Goal: Transaction & Acquisition: Purchase product/service

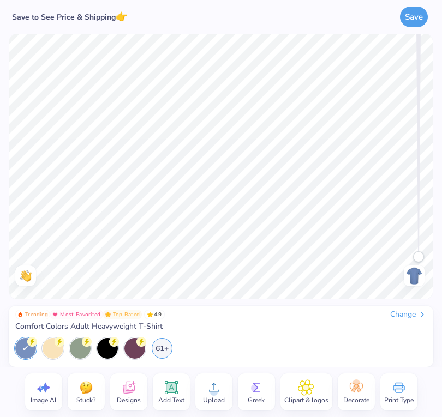
click at [390, 315] on div "Change" at bounding box center [408, 315] width 37 height 10
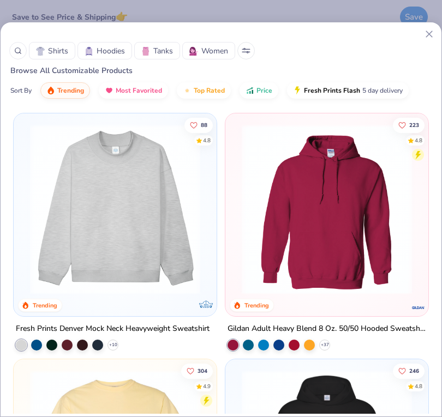
click at [113, 50] on span "Hoodies" at bounding box center [111, 50] width 28 height 11
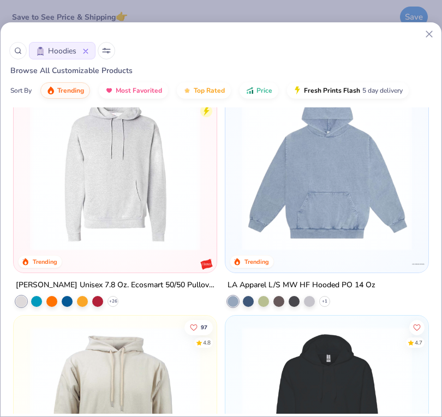
scroll to position [773, 0]
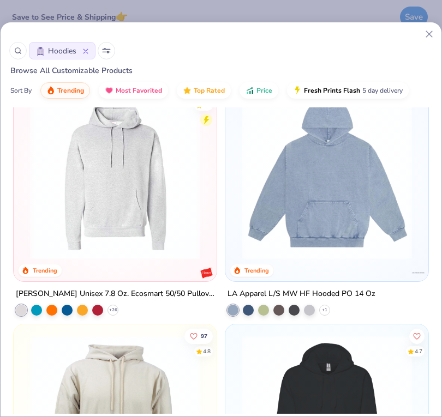
click at [250, 221] on img at bounding box center [326, 174] width 181 height 170
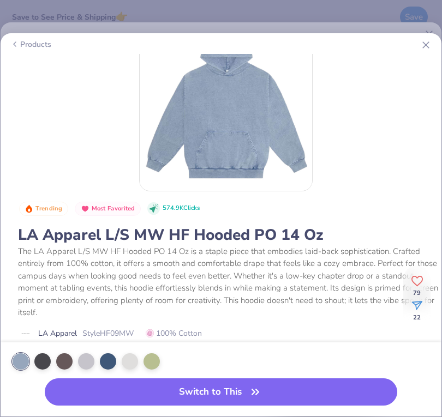
scroll to position [39, 0]
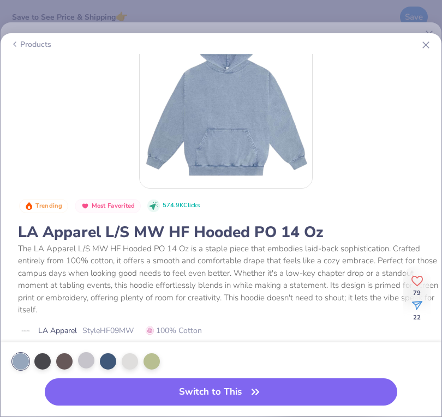
click at [92, 357] on div at bounding box center [86, 360] width 16 height 16
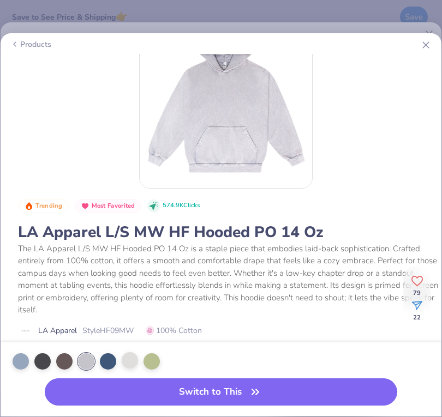
click at [129, 363] on div at bounding box center [130, 360] width 16 height 16
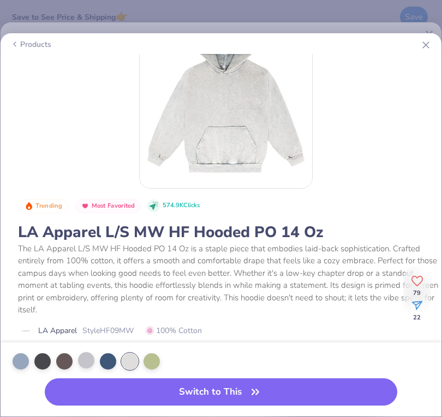
click at [89, 363] on div at bounding box center [86, 360] width 16 height 16
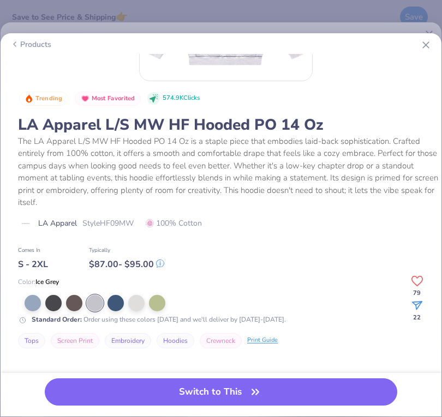
scroll to position [158, 0]
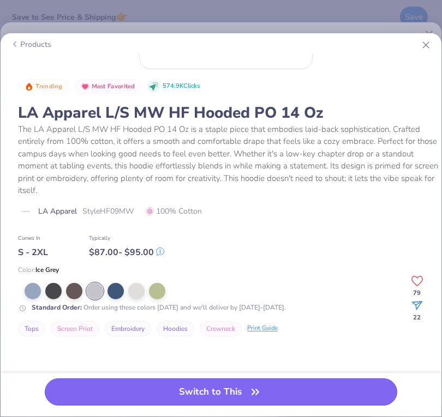
click at [237, 393] on button "Switch to This" at bounding box center [221, 392] width 352 height 27
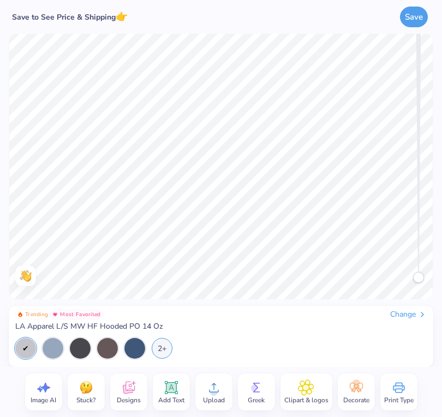
click at [142, 398] on div "Designs" at bounding box center [128, 392] width 37 height 37
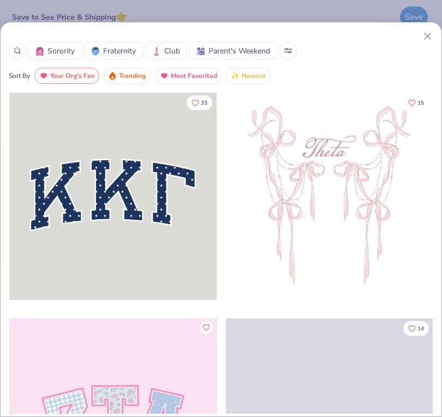
click at [427, 32] on icon at bounding box center [427, 36] width 11 height 11
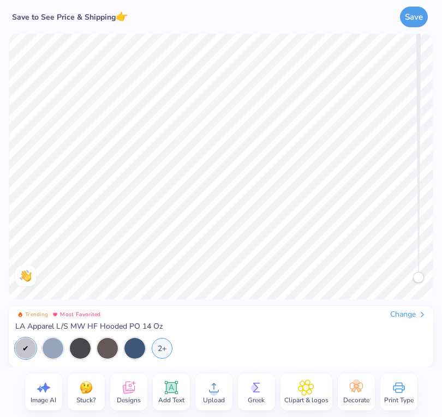
click at [212, 390] on circle at bounding box center [214, 392] width 8 height 8
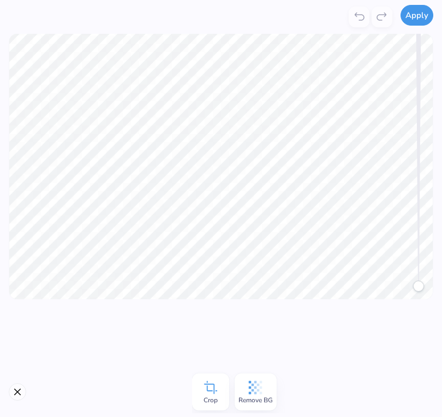
click at [414, 20] on button "Apply" at bounding box center [417, 15] width 33 height 21
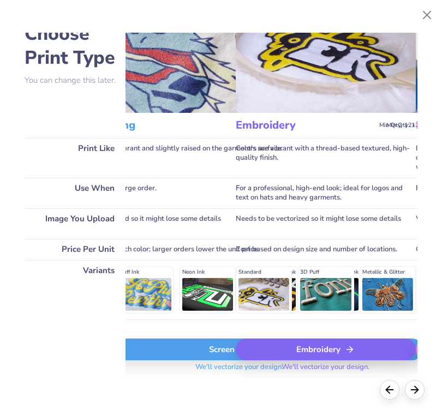
scroll to position [49, 90]
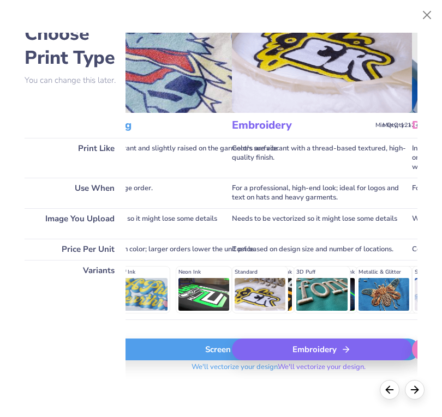
click at [345, 346] on icon at bounding box center [346, 350] width 10 height 10
